Goal: Information Seeking & Learning: Learn about a topic

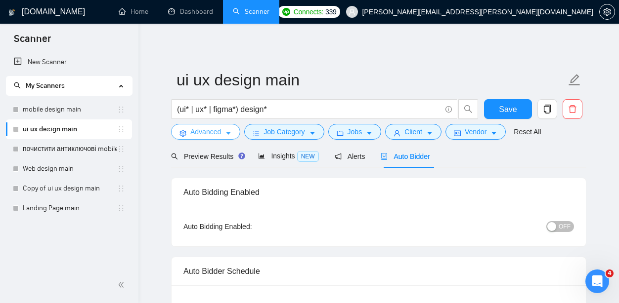
click at [208, 133] on span "Advanced" at bounding box center [205, 132] width 31 height 11
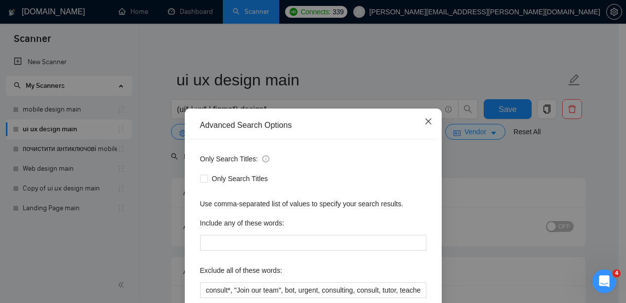
click at [428, 118] on span "Close" at bounding box center [428, 122] width 27 height 27
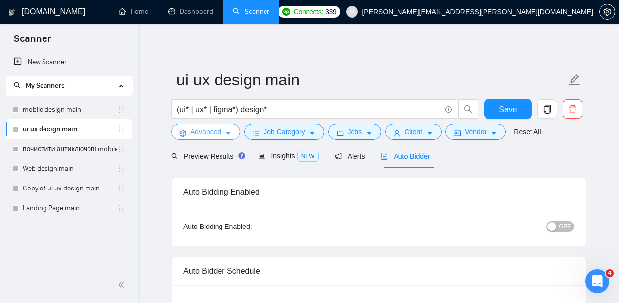
click at [214, 129] on span "Advanced" at bounding box center [205, 132] width 31 height 11
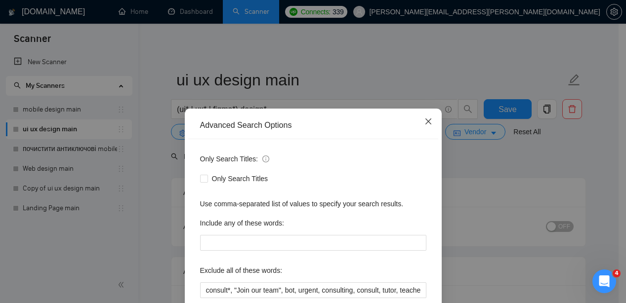
click at [426, 117] on span "Close" at bounding box center [428, 122] width 27 height 27
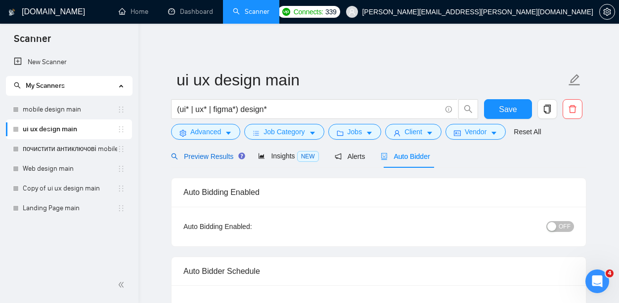
click at [210, 160] on span "Preview Results" at bounding box center [206, 157] width 71 height 8
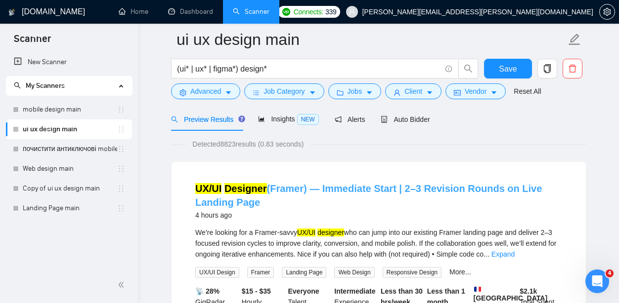
scroll to position [14, 0]
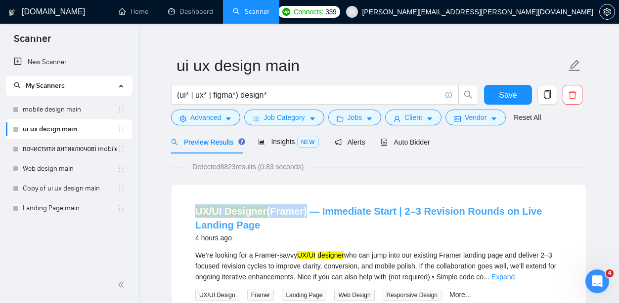
drag, startPoint x: 187, startPoint y: 207, endPoint x: 303, endPoint y: 214, distance: 115.9
click at [303, 214] on li "UX/UI Designer (Framer) — Immediate Start | 2–3 Revision Rounds on Live Landing…" at bounding box center [378, 291] width 390 height 189
click at [229, 194] on div "UX/UI Designer (Framer) — Immediate Start | 2–3 Revision Rounds on Live Landing…" at bounding box center [378, 291] width 414 height 213
drag, startPoint x: 268, startPoint y: 202, endPoint x: 286, endPoint y: 213, distance: 20.9
click at [286, 213] on li "UX/UI Designer (Framer) — Immediate Start | 2–3 Revision Rounds on Live Landing…" at bounding box center [378, 291] width 390 height 189
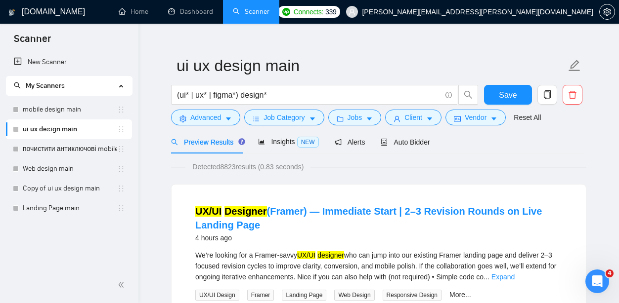
click at [306, 217] on h4 "UX/UI Designer (Framer) — Immediate Start | 2–3 Revision Rounds on Live Landing…" at bounding box center [378, 219] width 367 height 28
drag, startPoint x: 312, startPoint y: 219, endPoint x: 285, endPoint y: 213, distance: 27.6
click at [285, 213] on h4 "UX/UI Designer (Framer) — Immediate Start | 2–3 Revision Rounds on Live Landing…" at bounding box center [378, 219] width 367 height 28
click at [274, 212] on link "UX/UI Designer (Framer) — Immediate Start | 2–3 Revision Rounds on Live Landing…" at bounding box center [368, 218] width 346 height 25
